Goal: Task Accomplishment & Management: Manage account settings

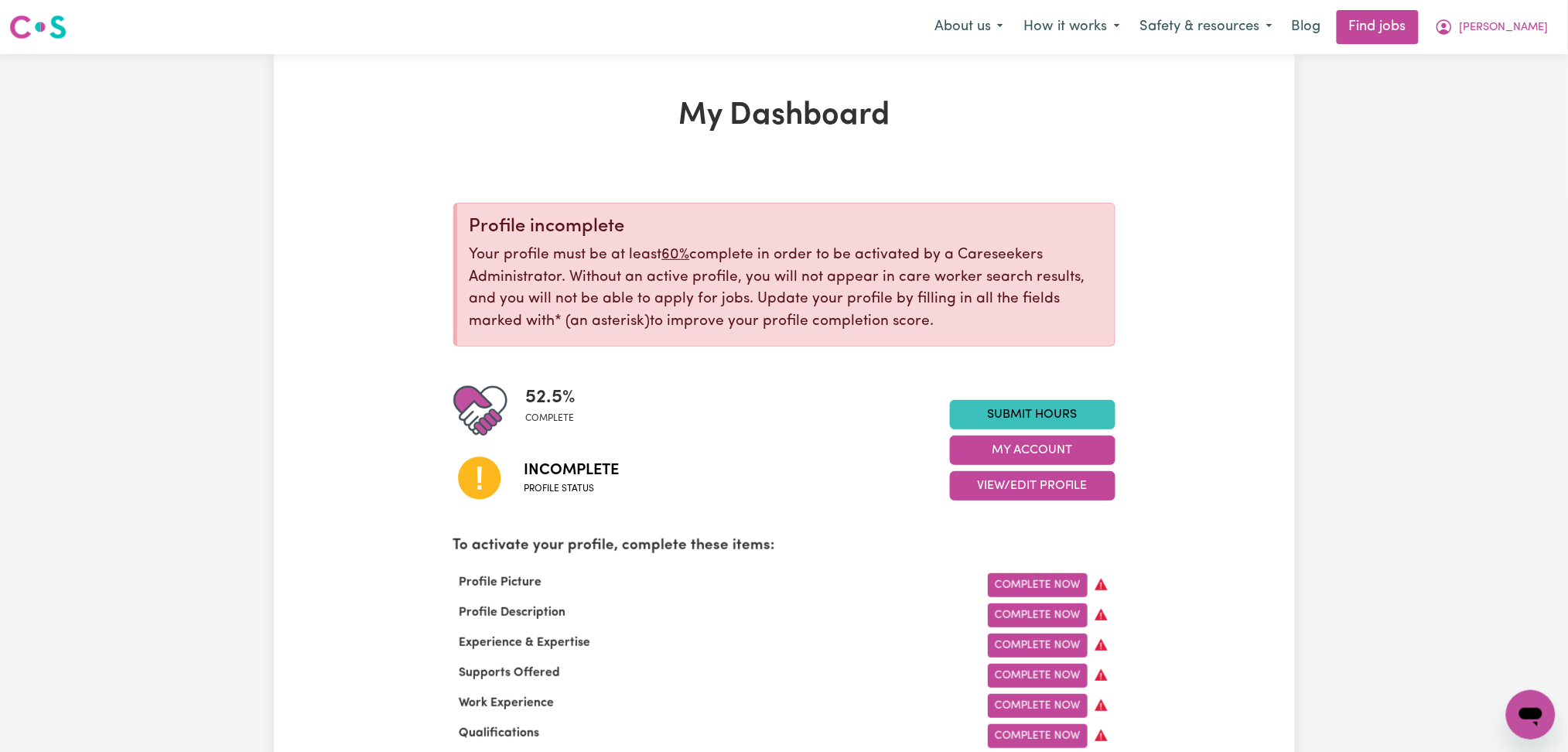
scroll to position [103, 0]
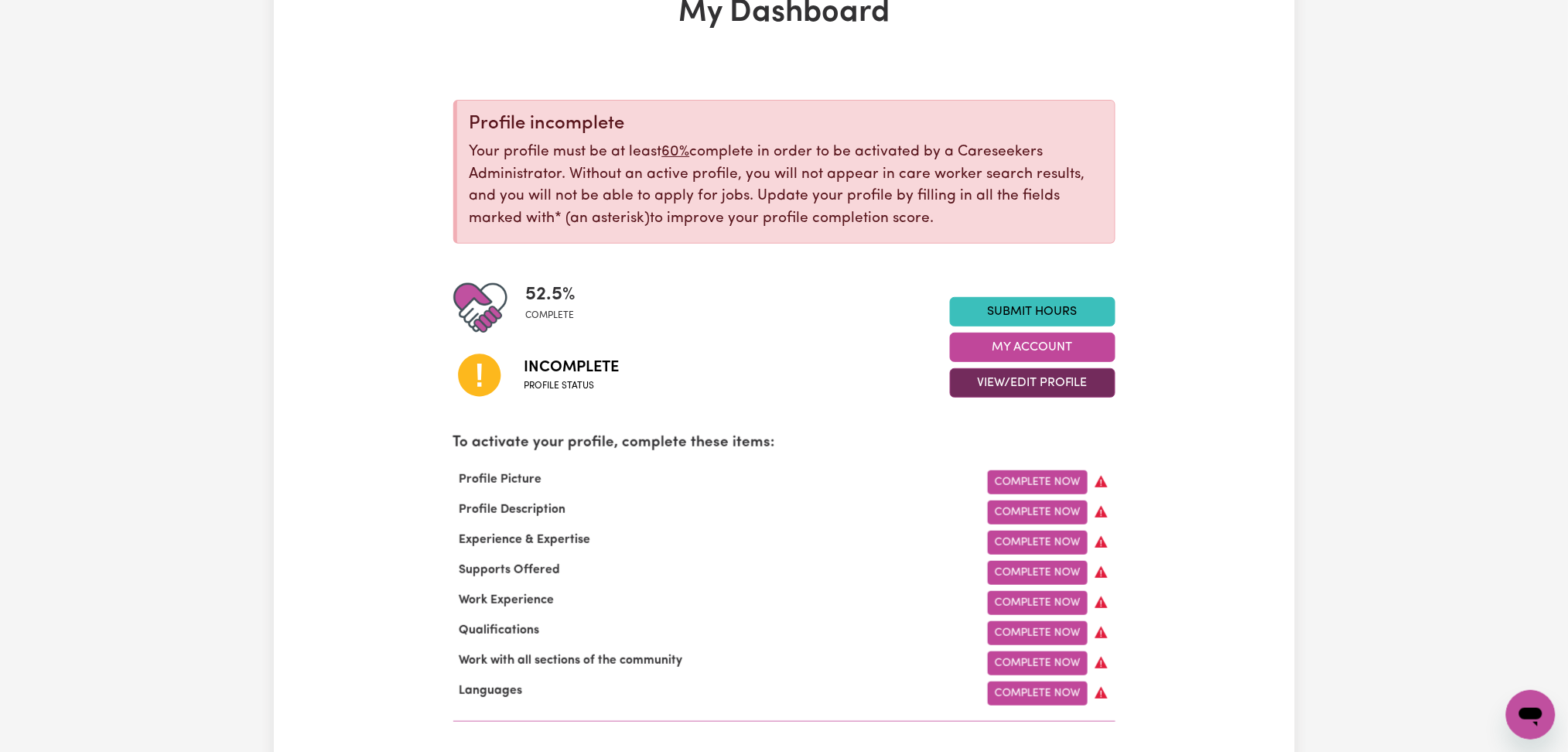
click at [967, 390] on button "View/Edit Profile" at bounding box center [1033, 383] width 166 height 29
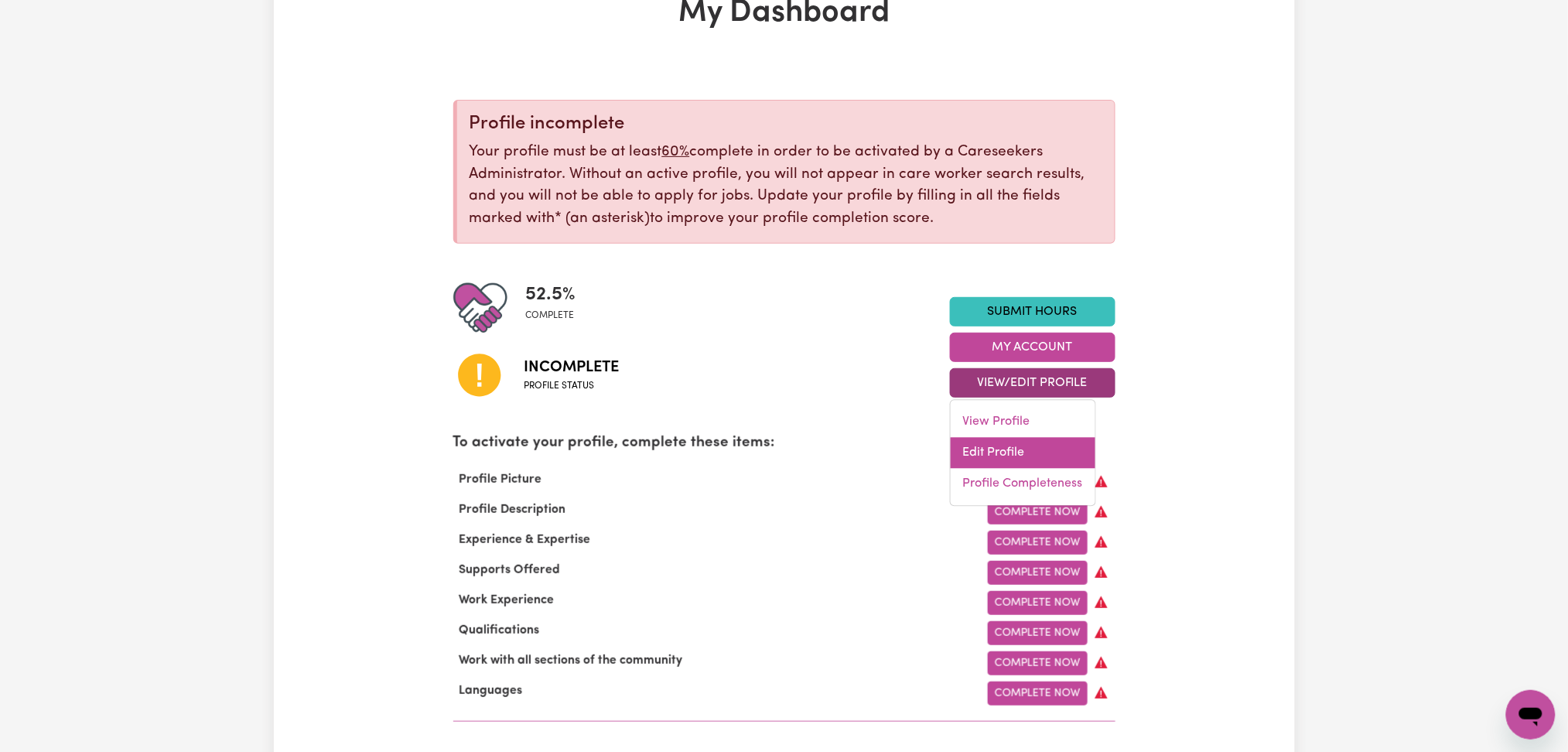
click at [965, 445] on link "Edit Profile" at bounding box center [1023, 453] width 145 height 31
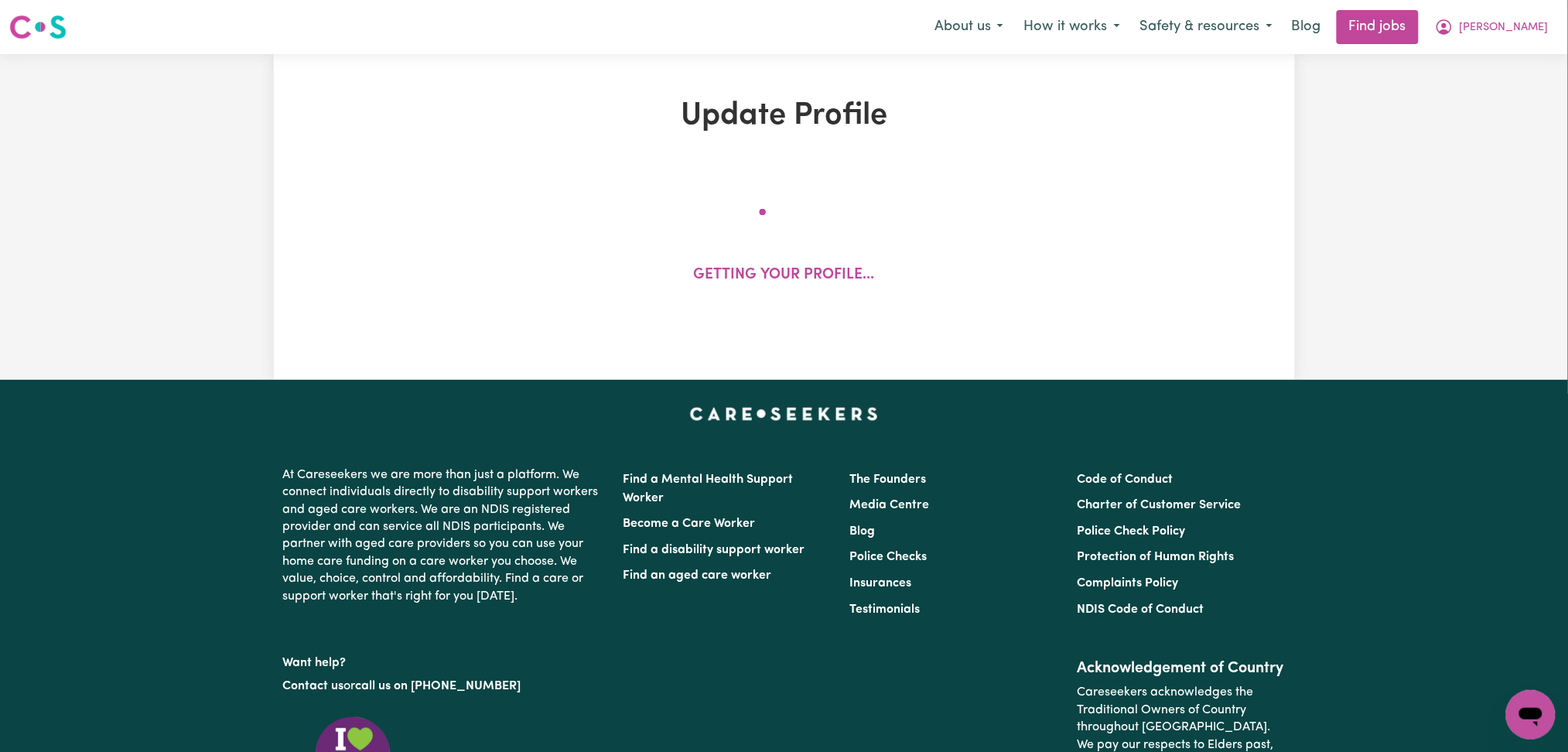
select select "[DEMOGRAPHIC_DATA]"
select select "Student Visa"
select select "Studying a healthcare related degree or qualification"
select select "40"
select select "48"
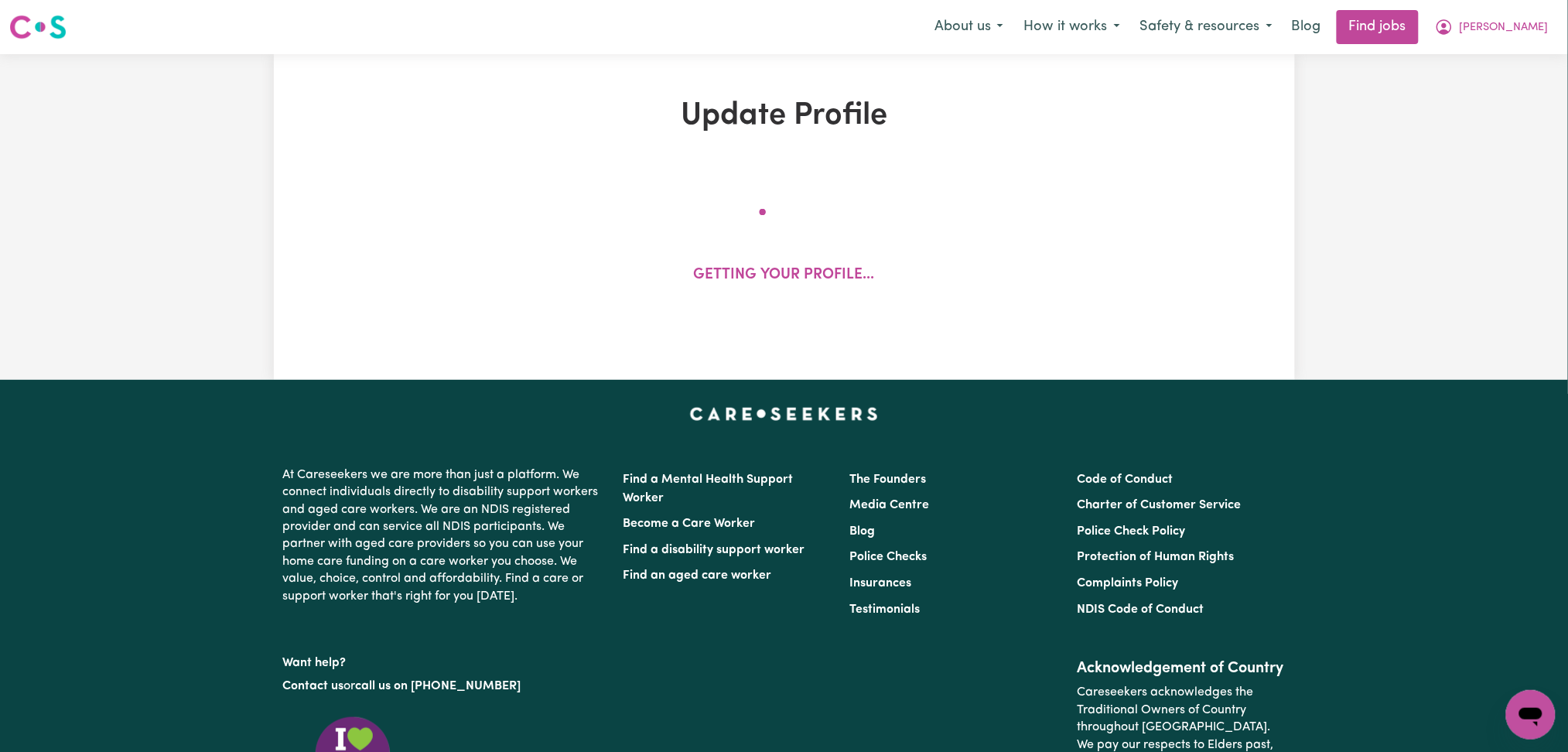
select select "55"
select select "60"
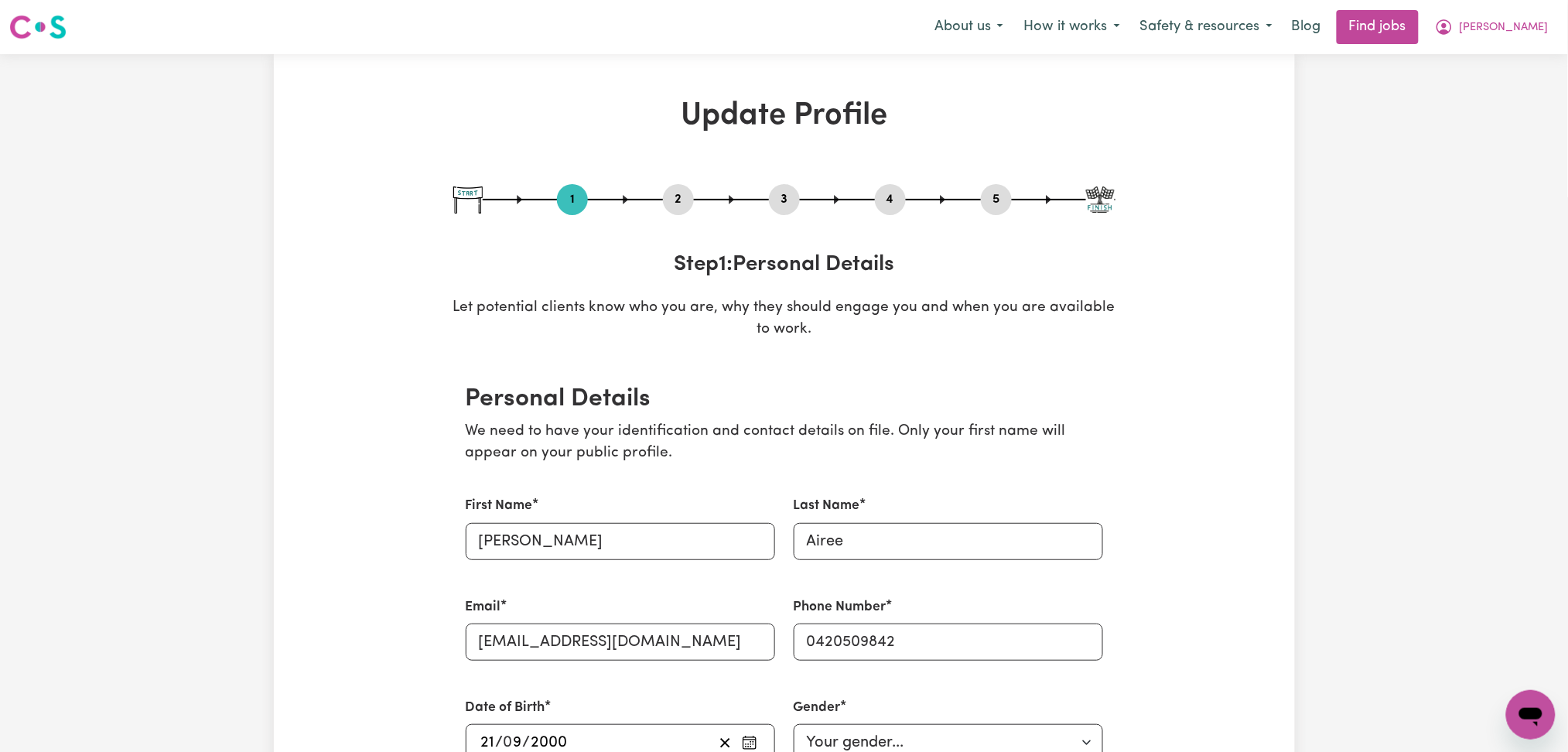
click at [673, 205] on button "2" at bounding box center [678, 200] width 31 height 20
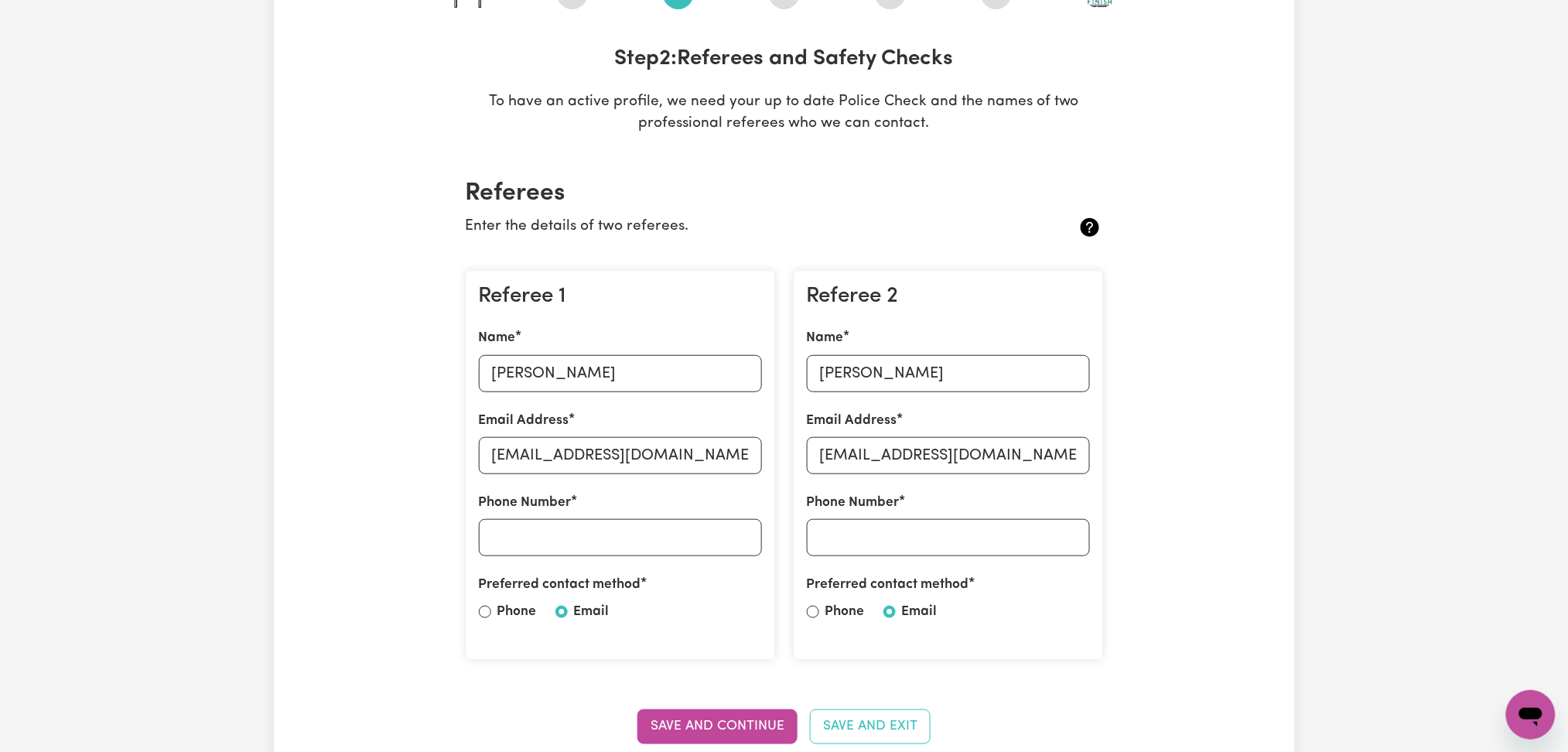
scroll to position [310, 0]
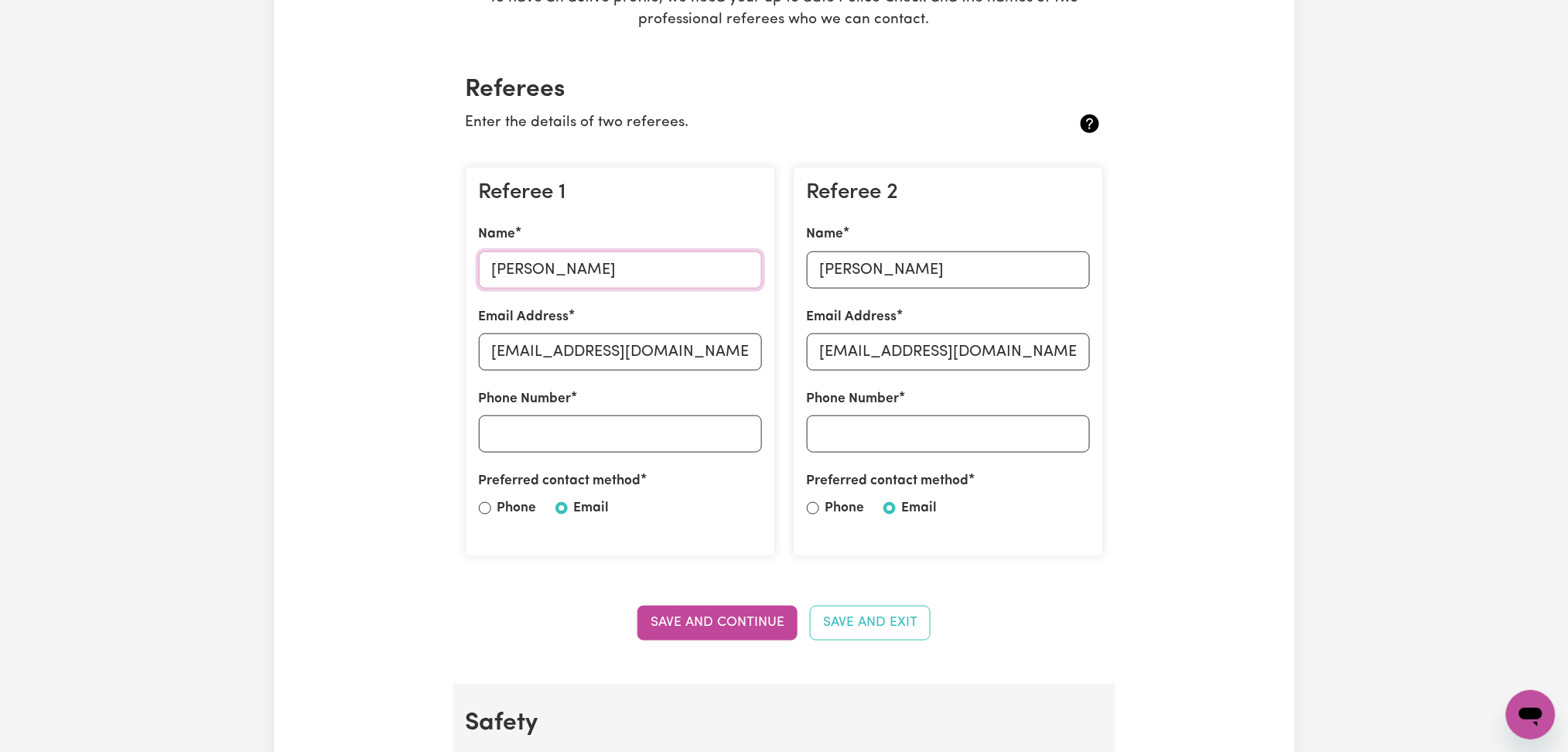
click at [510, 276] on input "[PERSON_NAME]" at bounding box center [620, 270] width 283 height 37
click at [679, 357] on input "[EMAIL_ADDRESS][DOMAIN_NAME]" at bounding box center [620, 351] width 283 height 37
click at [885, 268] on input "[PERSON_NAME]" at bounding box center [948, 270] width 283 height 37
click at [876, 348] on input "[EMAIL_ADDRESS][DOMAIN_NAME]" at bounding box center [948, 351] width 283 height 37
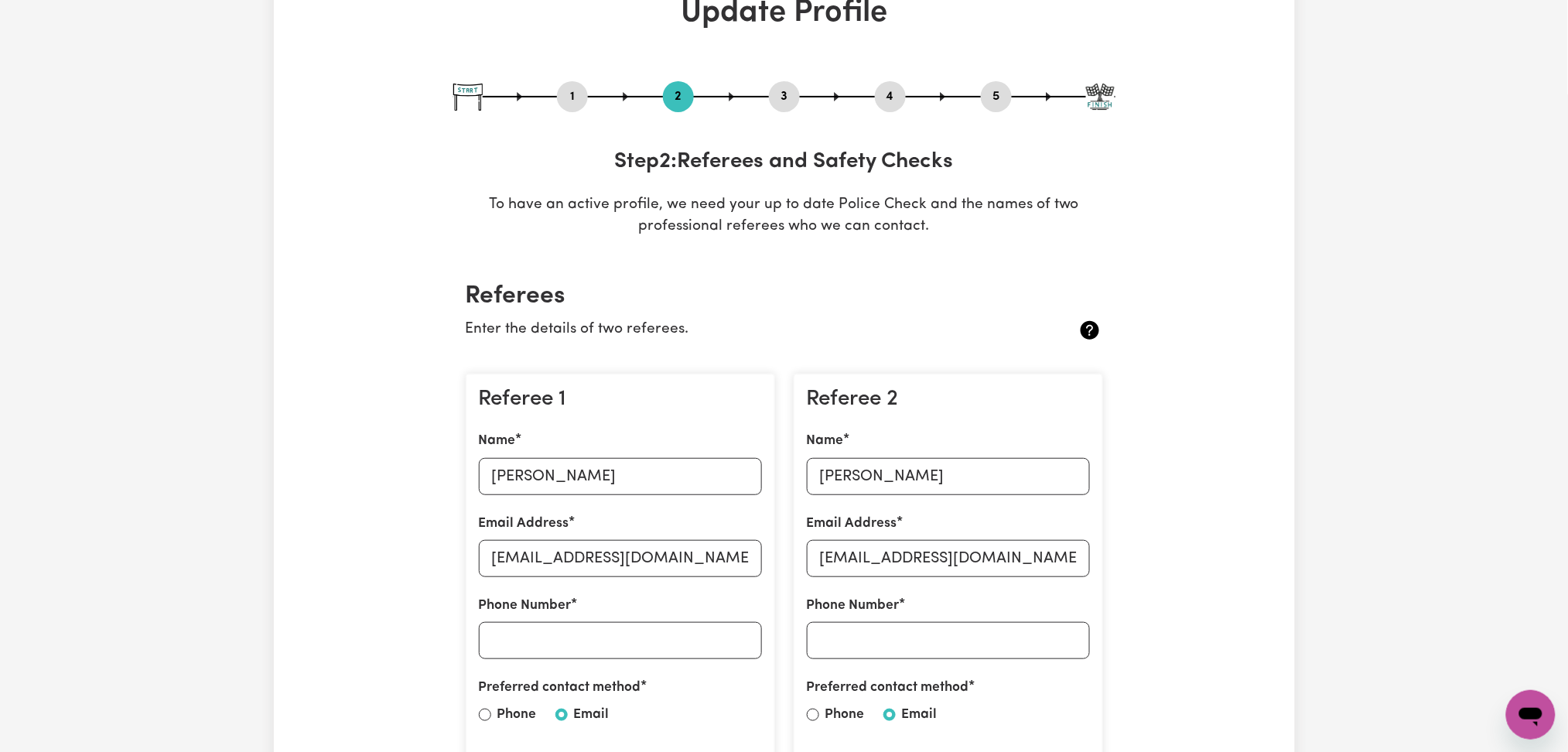
drag, startPoint x: 981, startPoint y: 93, endPoint x: 994, endPoint y: 88, distance: 13.9
click at [994, 88] on button "5" at bounding box center [996, 97] width 31 height 20
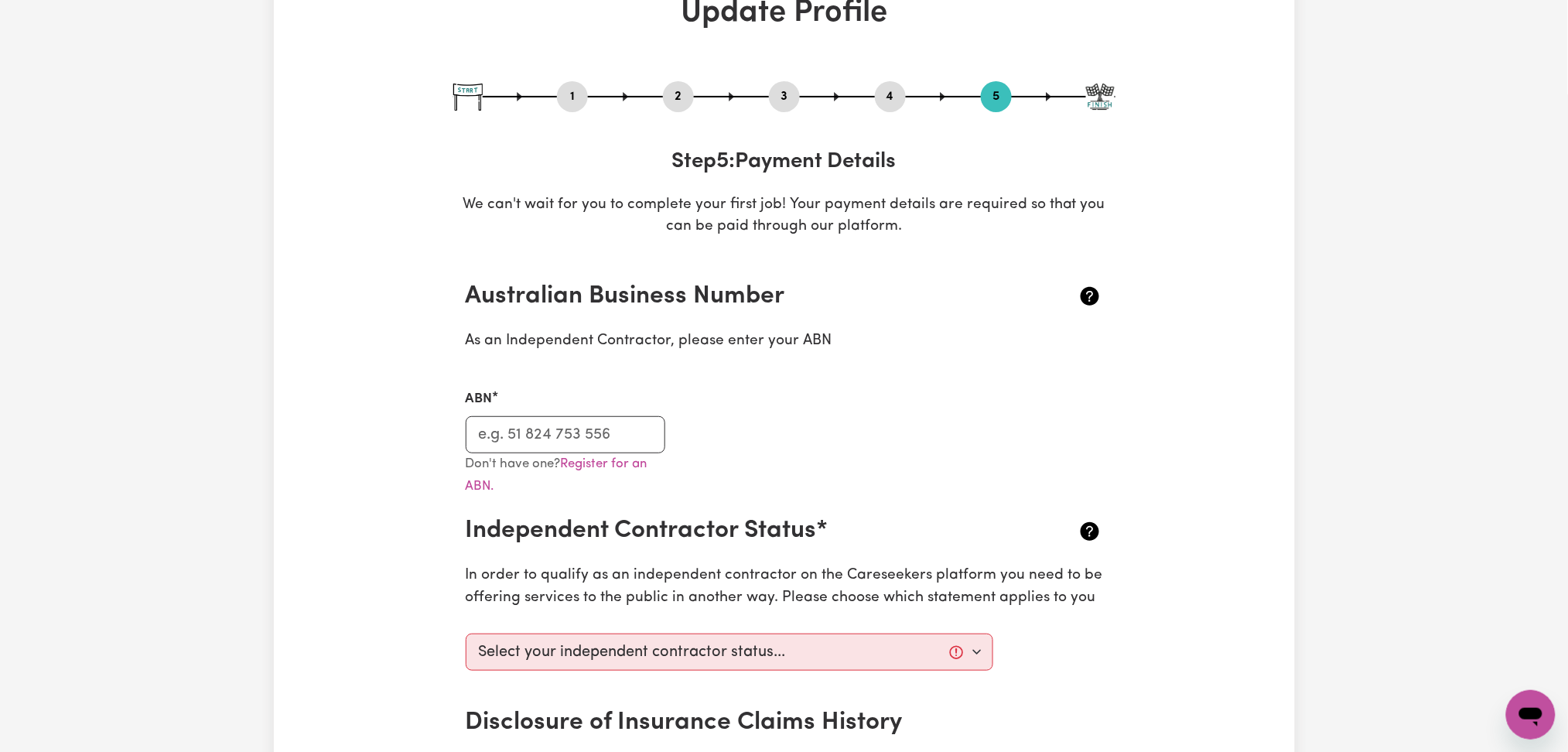
click at [564, 99] on button "1" at bounding box center [572, 97] width 31 height 20
select select "[DEMOGRAPHIC_DATA]"
select select "Student Visa"
select select "Studying a healthcare related degree or qualification"
select select "40"
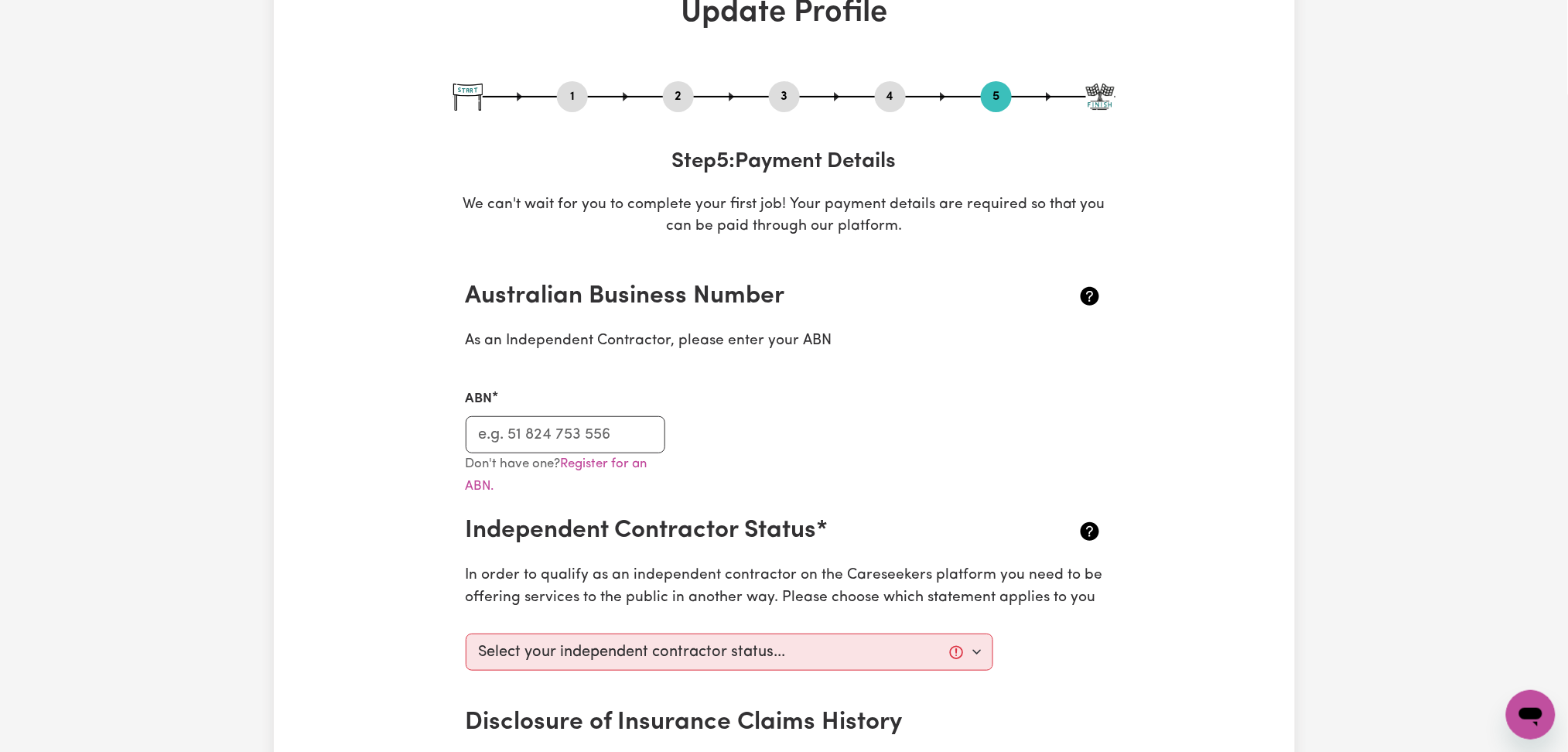
select select "48"
select select "55"
select select "60"
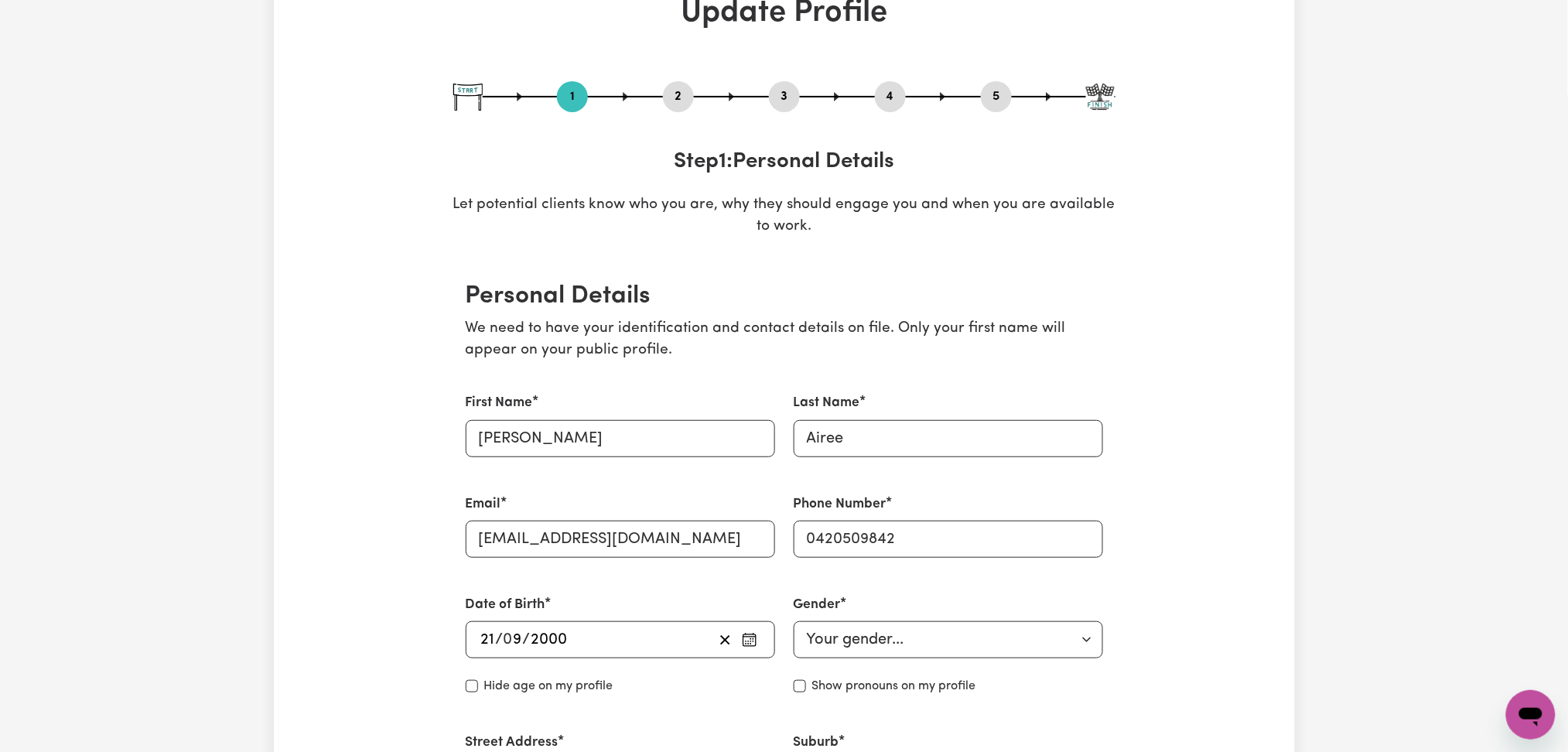
scroll to position [0, 0]
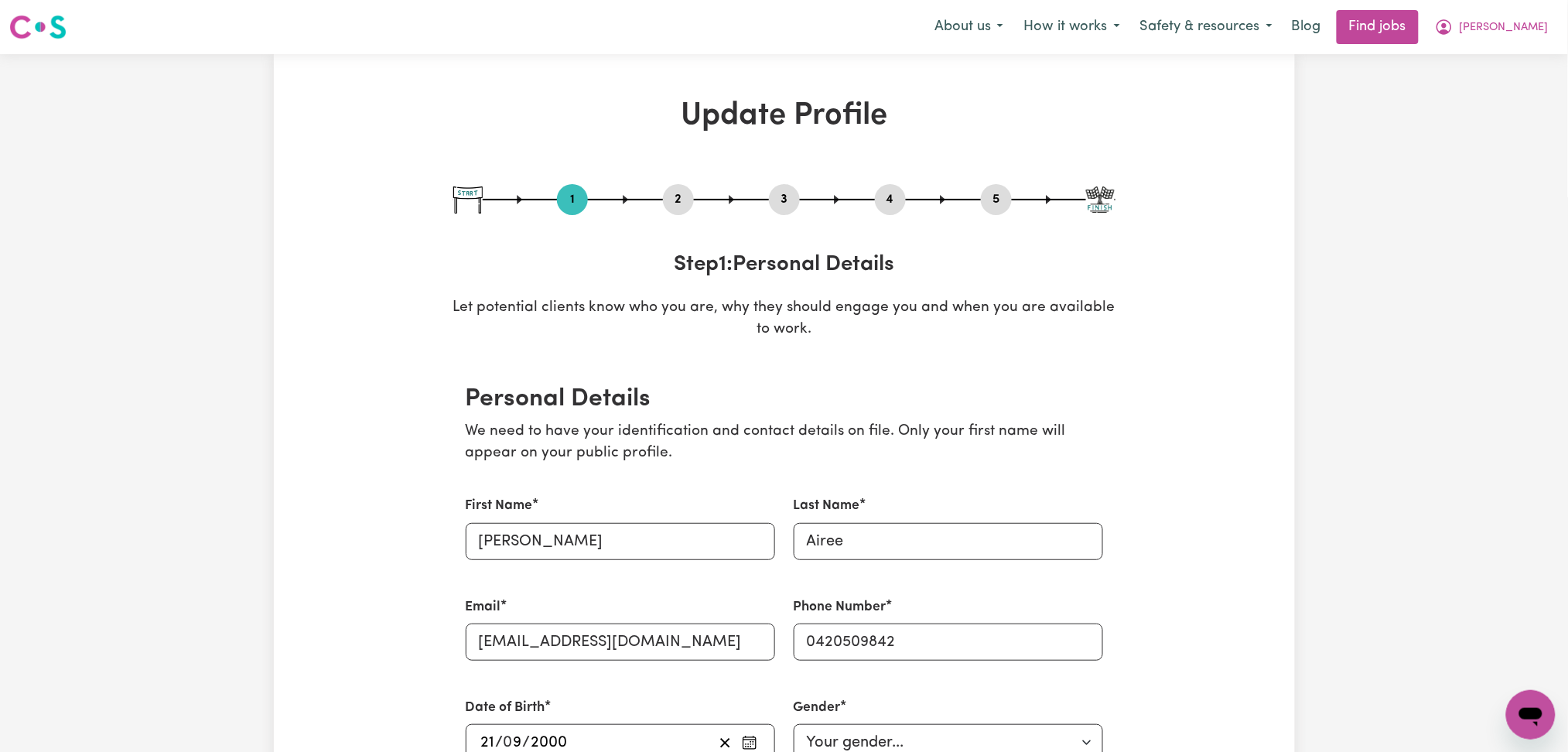
click at [999, 190] on button "5" at bounding box center [996, 200] width 31 height 20
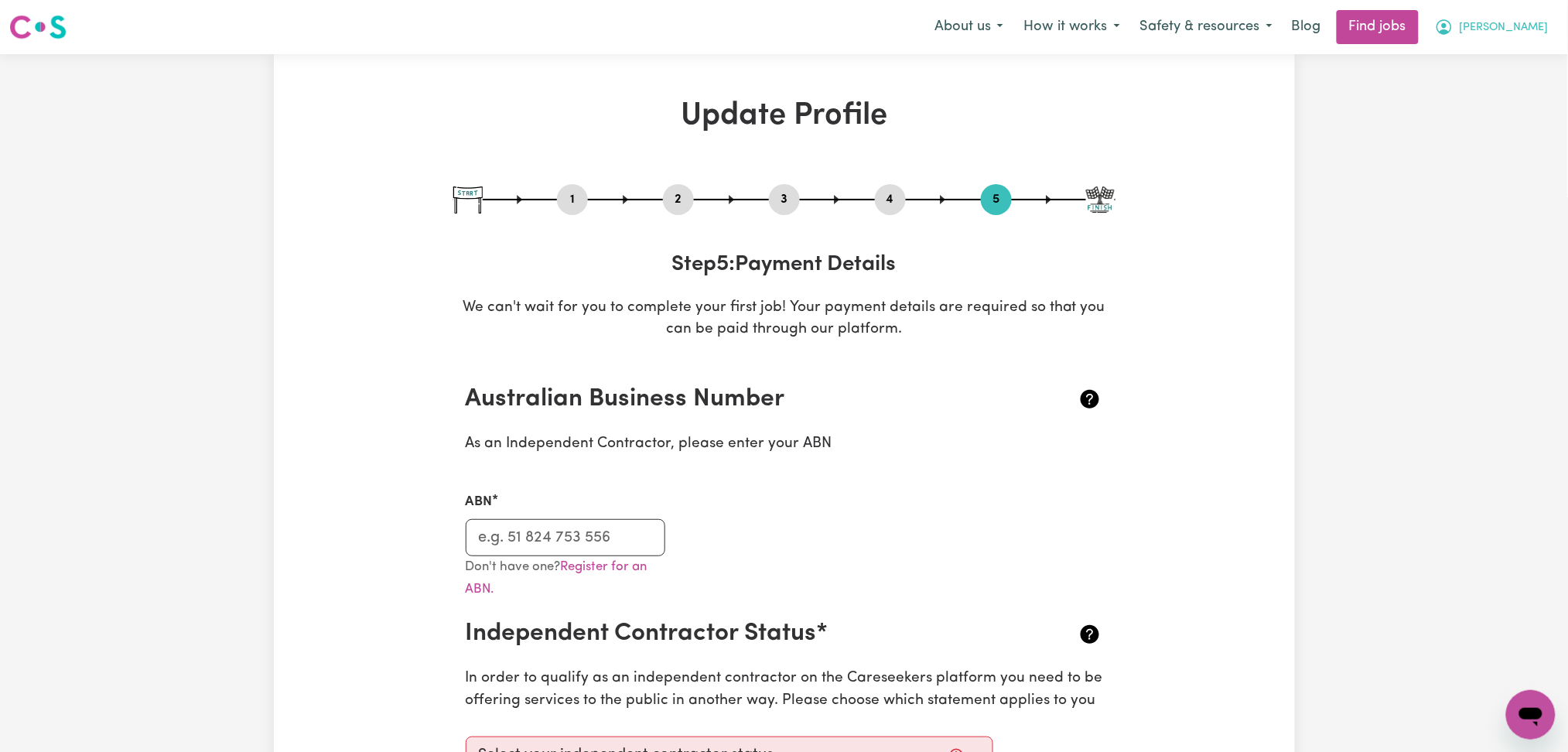
click at [1519, 17] on button "[PERSON_NAME]" at bounding box center [1492, 27] width 134 height 32
click at [1484, 121] on link "Logout" at bounding box center [1497, 118] width 123 height 29
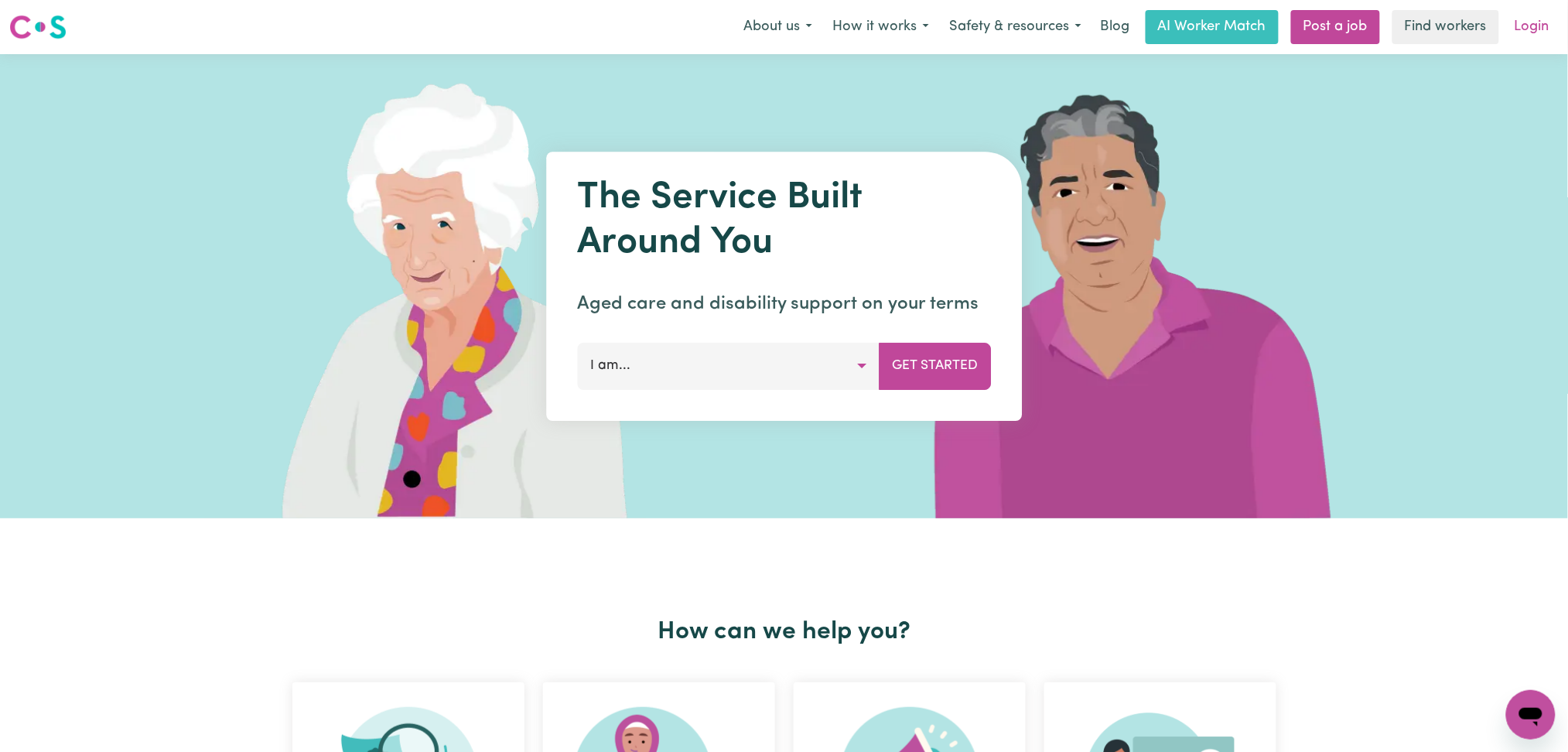
click at [1537, 30] on link "Login" at bounding box center [1532, 27] width 53 height 34
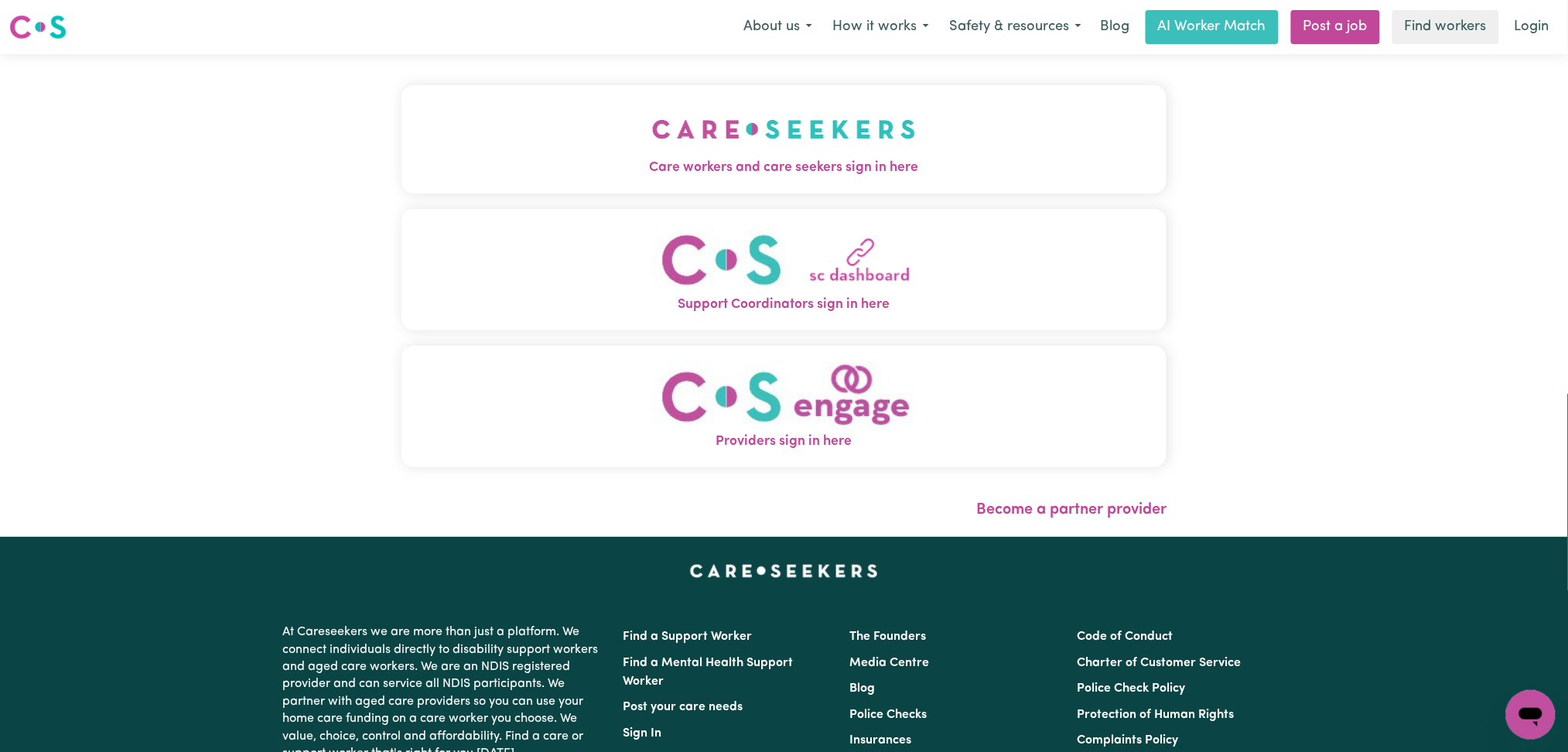
click at [652, 226] on img "Support Coordinators sign in here" at bounding box center [784, 259] width 263 height 70
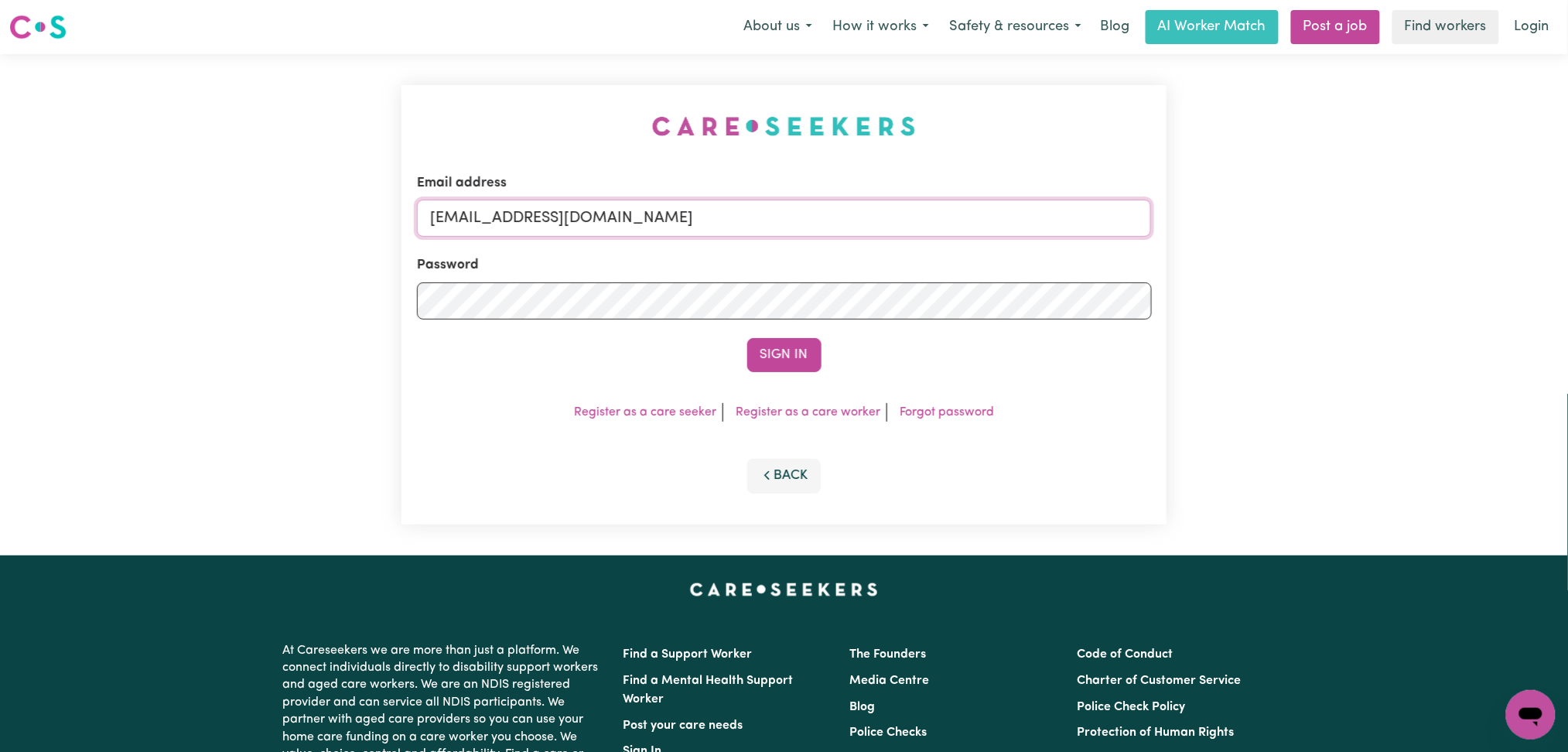
click at [499, 217] on input "[EMAIL_ADDRESS][DOMAIN_NAME]" at bounding box center [784, 218] width 735 height 37
drag, startPoint x: 511, startPoint y: 216, endPoint x: 984, endPoint y: 271, distance: 476.2
click at [1018, 250] on form "Email address Superuser~[EMAIL_ADDRESS][DOMAIN_NAME] Password Sign In" at bounding box center [784, 272] width 735 height 199
type input "Superuser~[EMAIL_ADDRESS][DOMAIN_NAME]"
click at [795, 344] on button "Sign In" at bounding box center [784, 354] width 75 height 34
